Goal: Information Seeking & Learning: Understand process/instructions

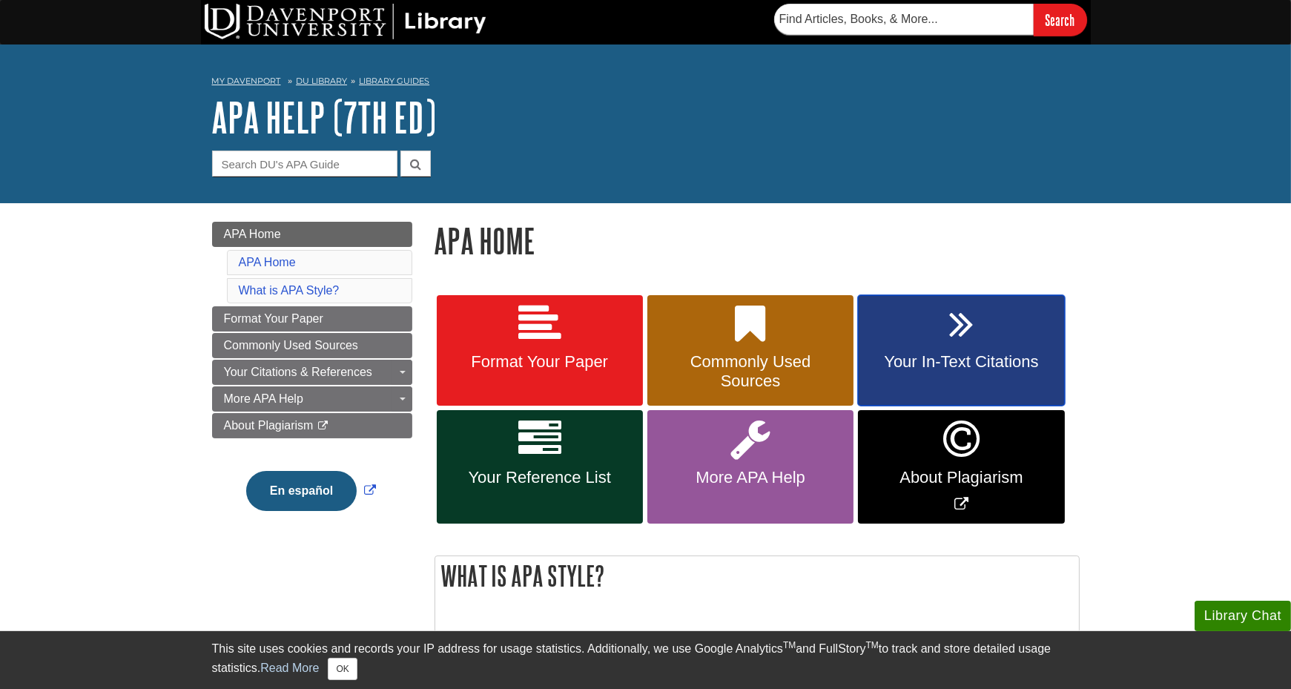
click at [933, 336] on link "Your In-Text Citations" at bounding box center [961, 350] width 206 height 111
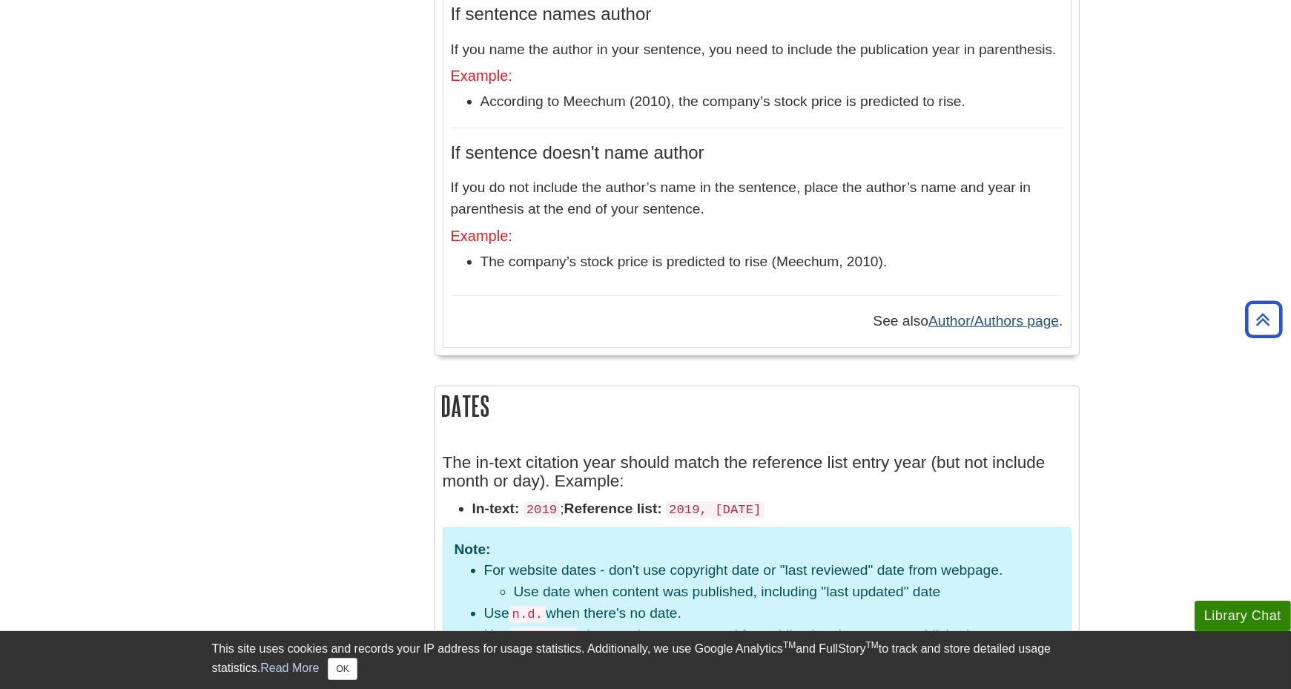
scroll to position [1038, 0]
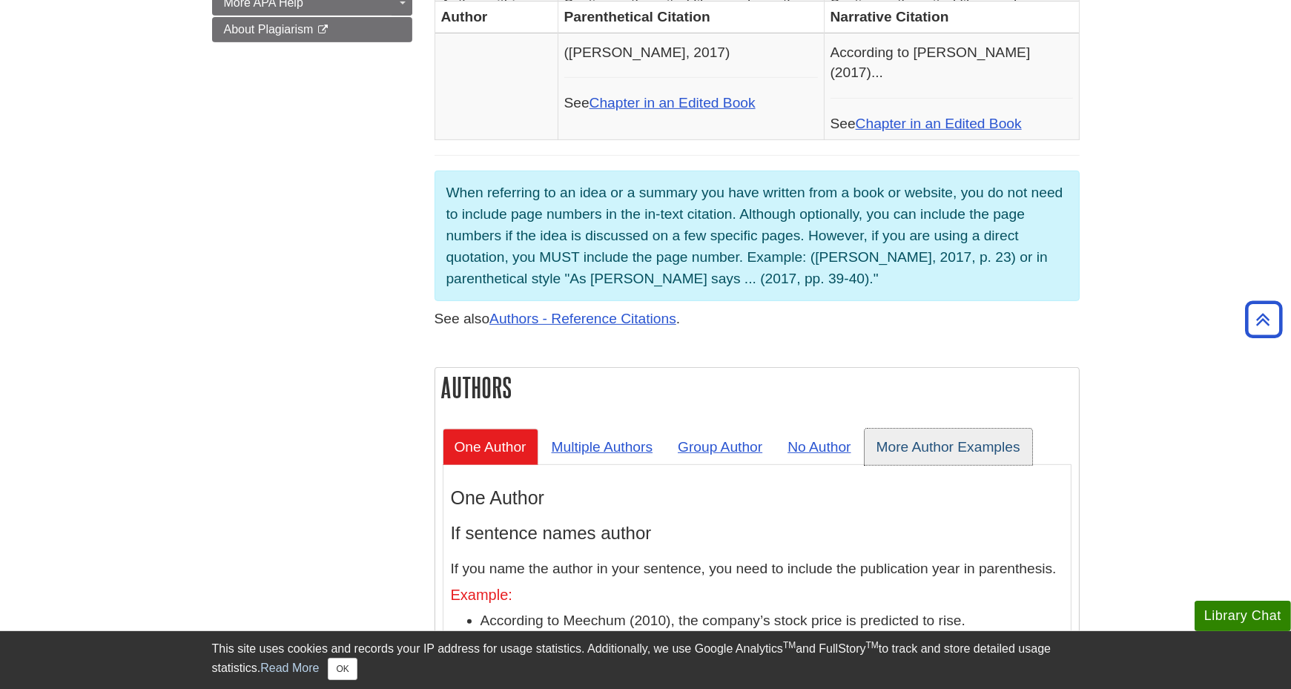
click at [914, 428] on link "More Author Examples" at bounding box center [948, 446] width 168 height 36
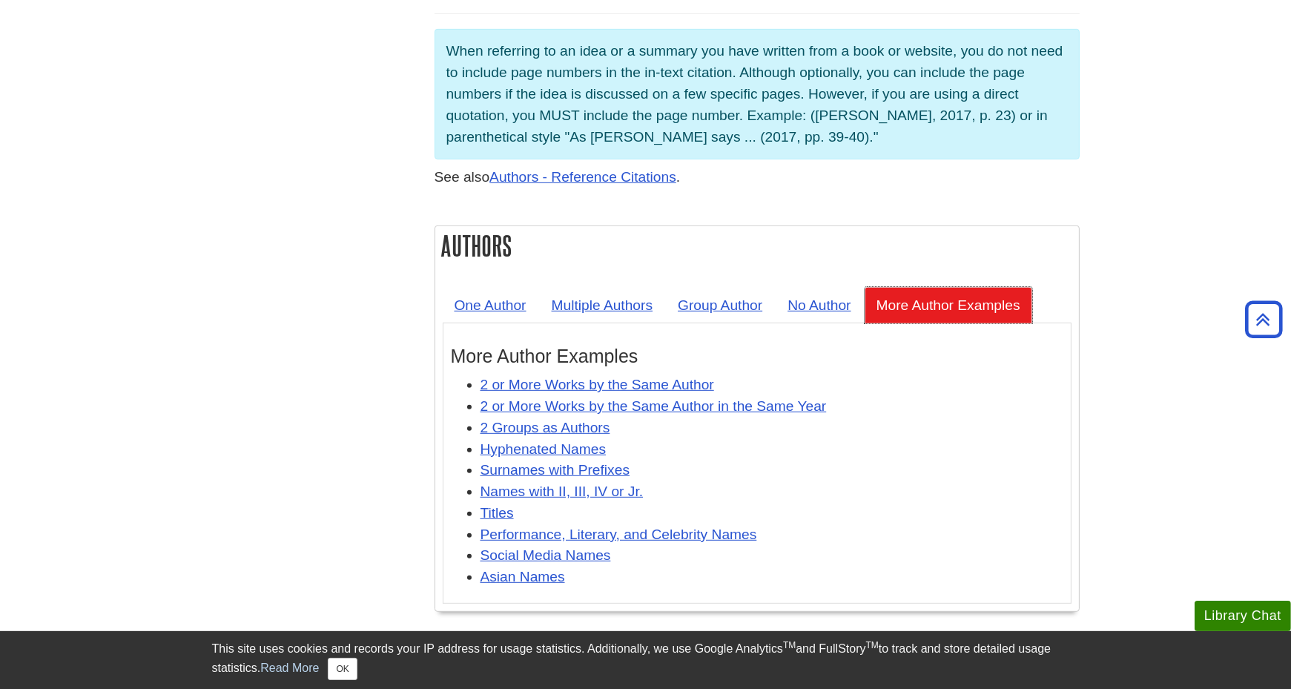
scroll to position [1186, 0]
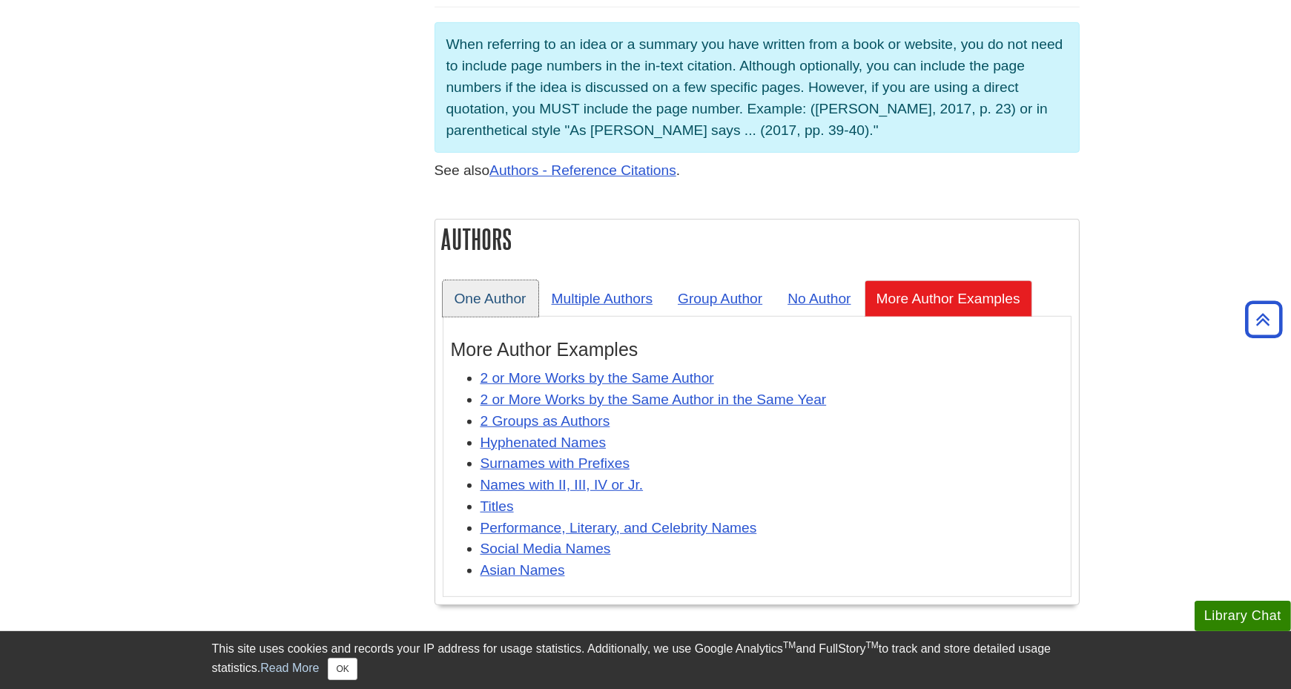
click at [500, 280] on link "One Author" at bounding box center [491, 298] width 96 height 36
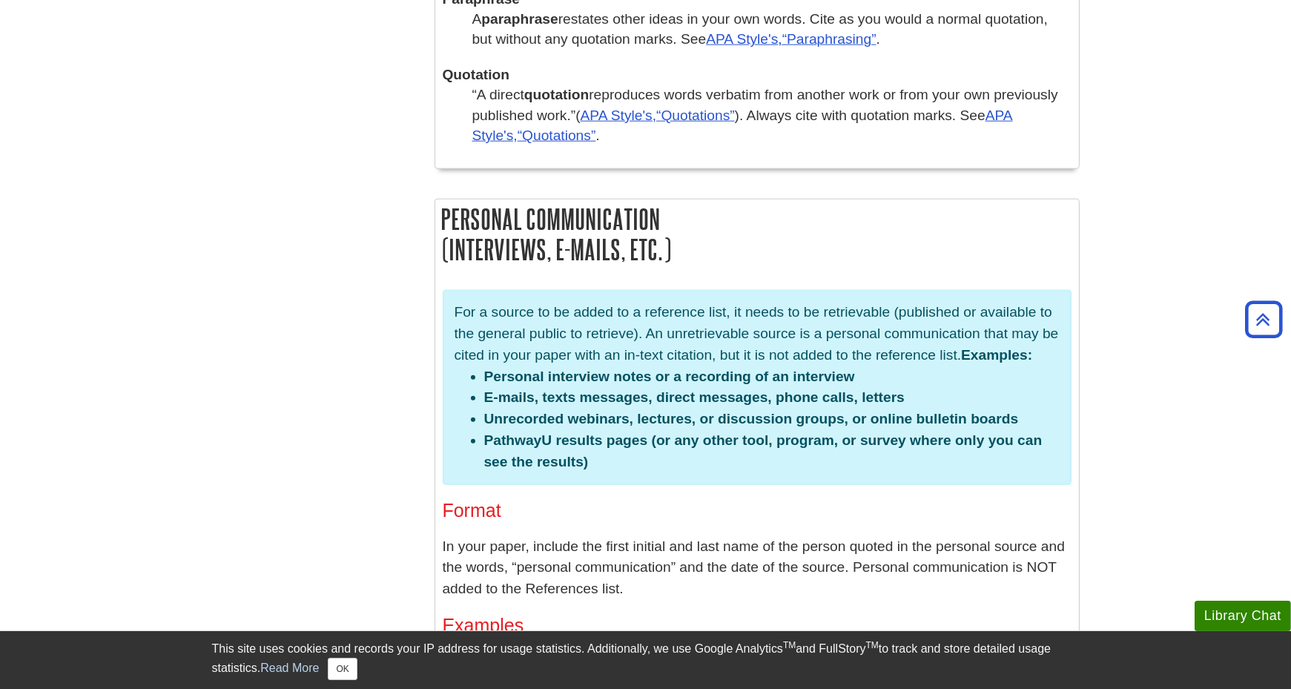
scroll to position [2668, 0]
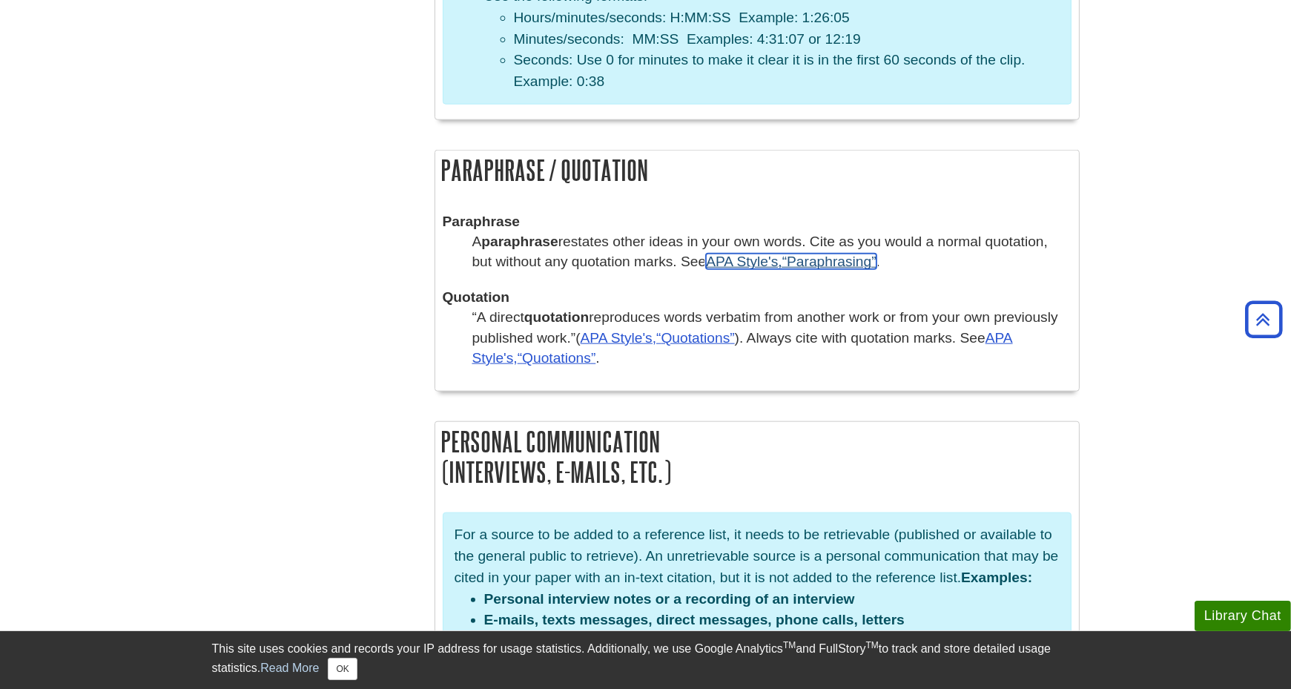
click at [817, 254] on q "Paraphrasing" at bounding box center [829, 262] width 94 height 16
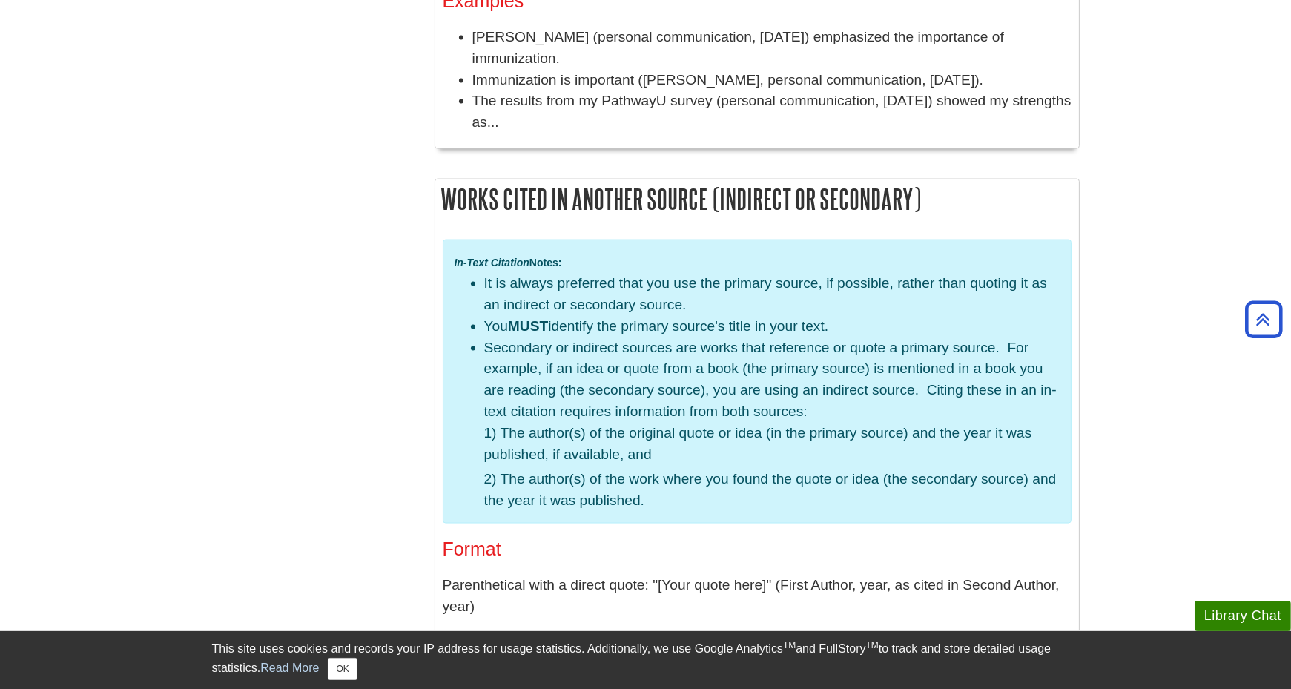
scroll to position [3336, 0]
